Goal: Task Accomplishment & Management: Manage account settings

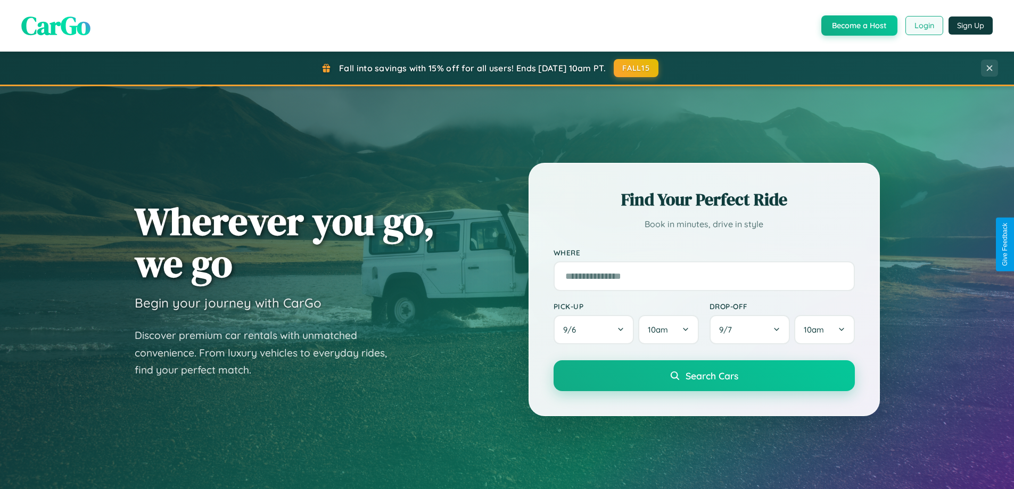
click at [924, 26] on button "Login" at bounding box center [925, 25] width 38 height 19
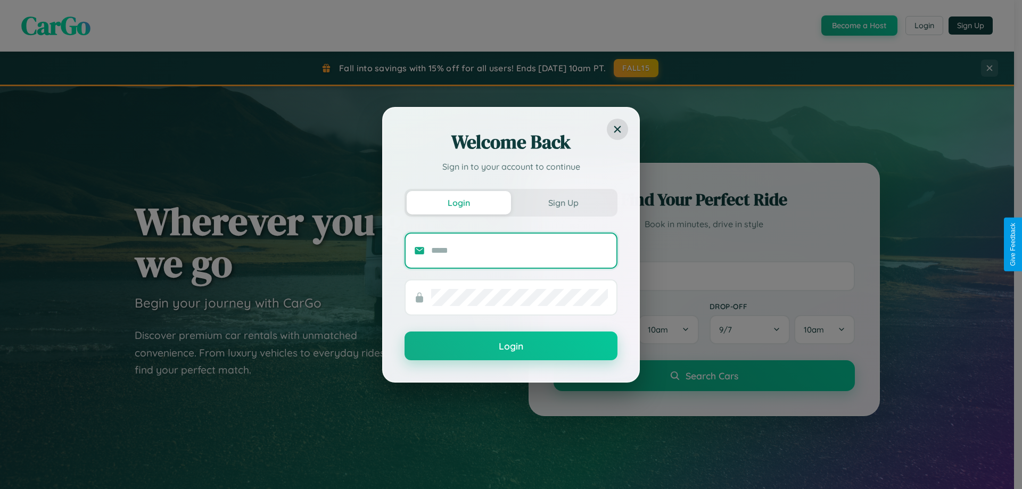
click at [520, 250] on input "text" at bounding box center [519, 250] width 177 height 17
type input "**********"
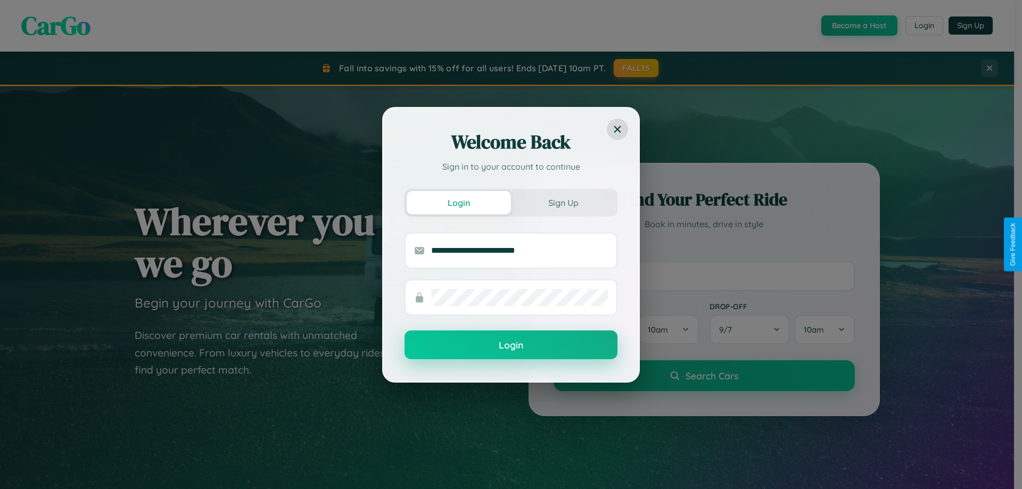
click at [511, 346] on button "Login" at bounding box center [511, 345] width 213 height 29
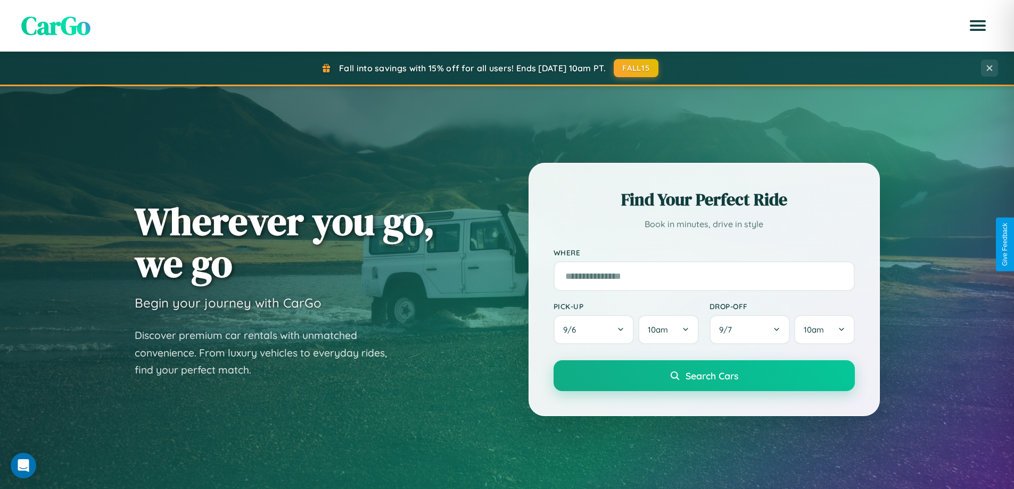
scroll to position [459, 0]
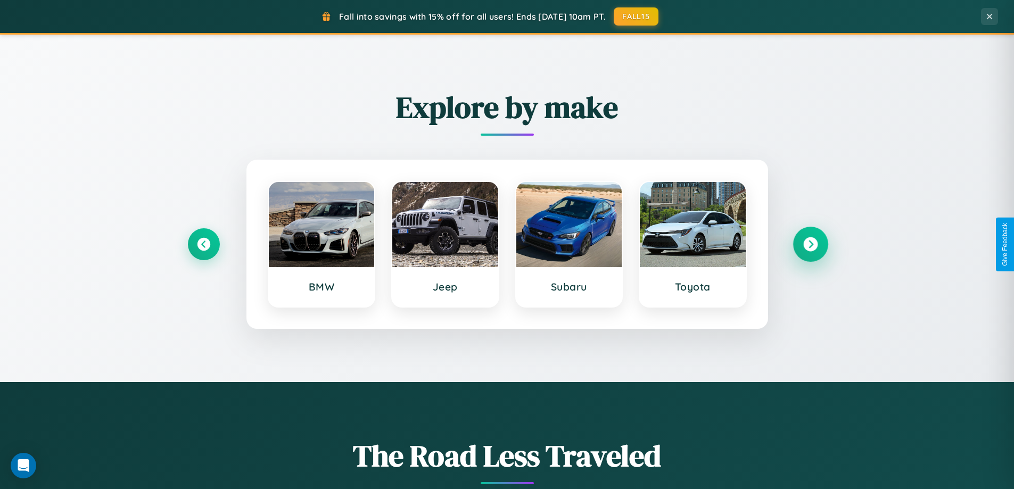
click at [810, 244] on icon at bounding box center [810, 244] width 14 height 14
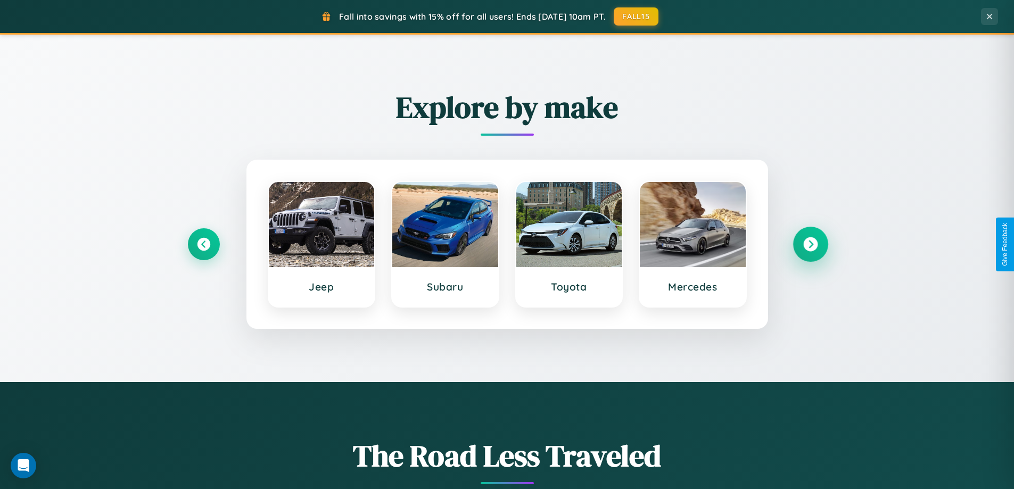
scroll to position [0, 0]
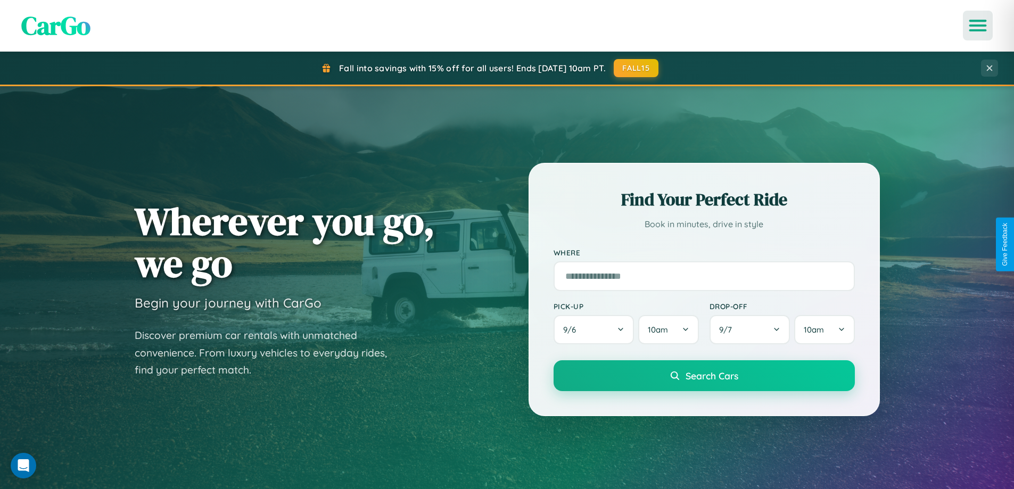
click at [978, 26] on icon "Open menu" at bounding box center [978, 26] width 15 height 10
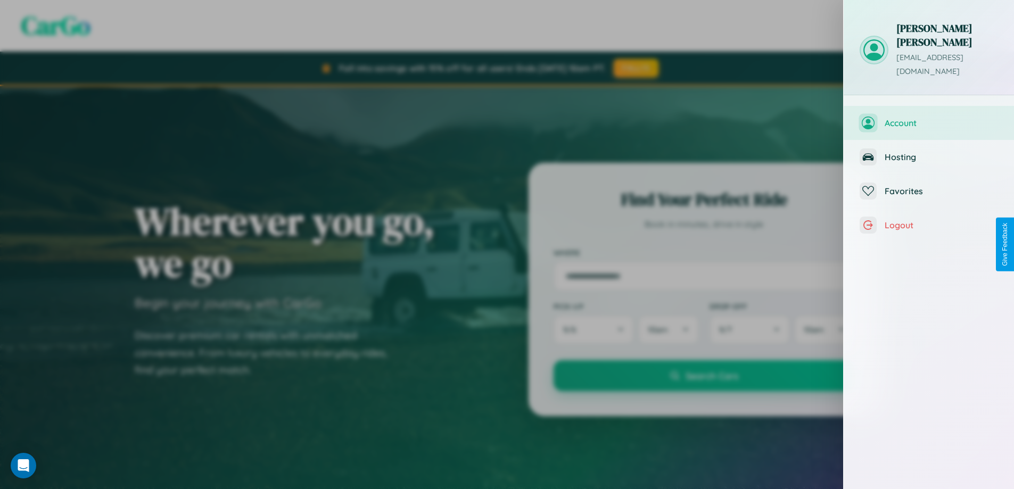
click at [929, 118] on span "Account" at bounding box center [941, 123] width 113 height 11
